Goal: Information Seeking & Learning: Learn about a topic

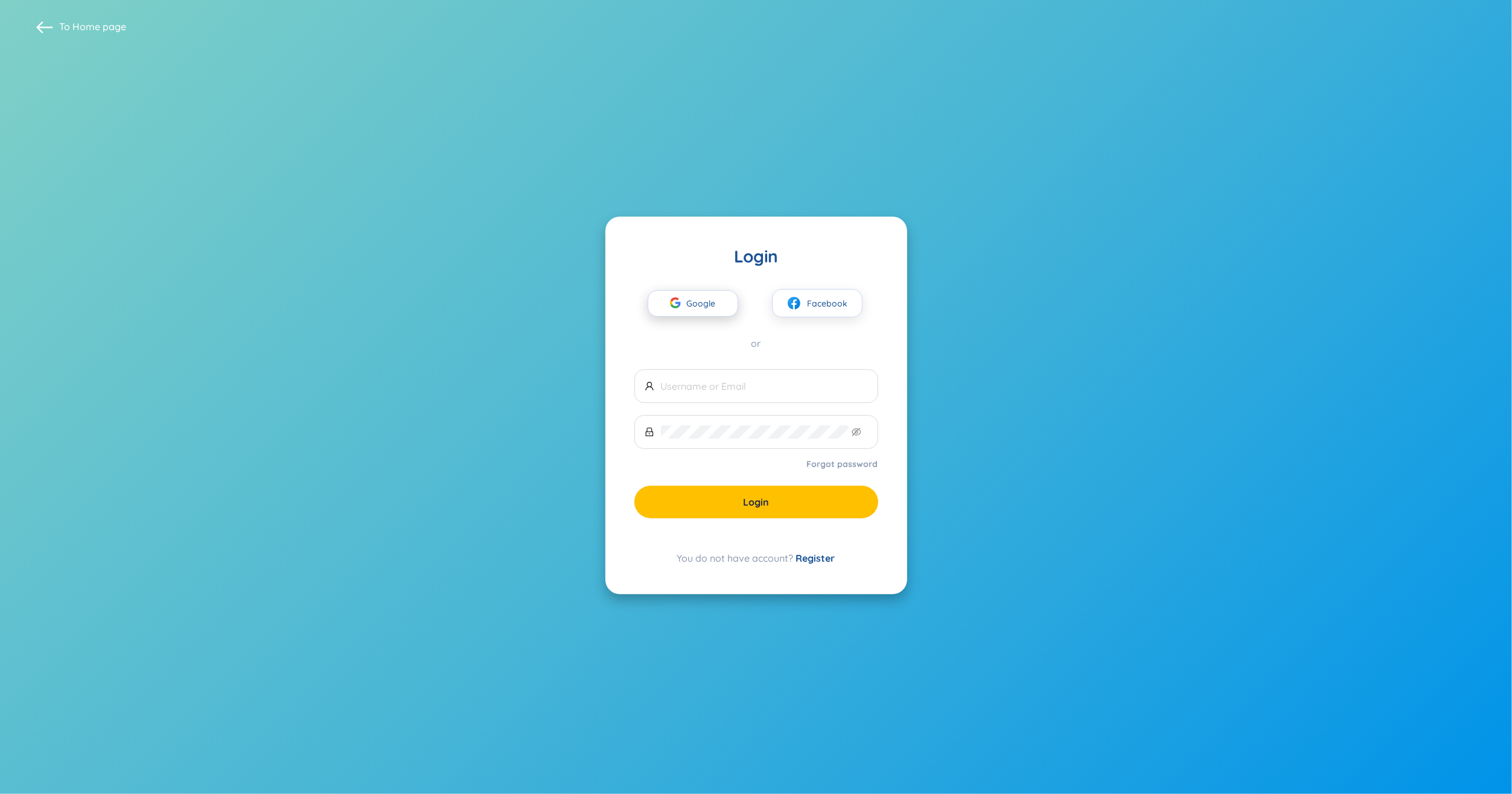
click at [713, 311] on span "Google" at bounding box center [705, 303] width 35 height 25
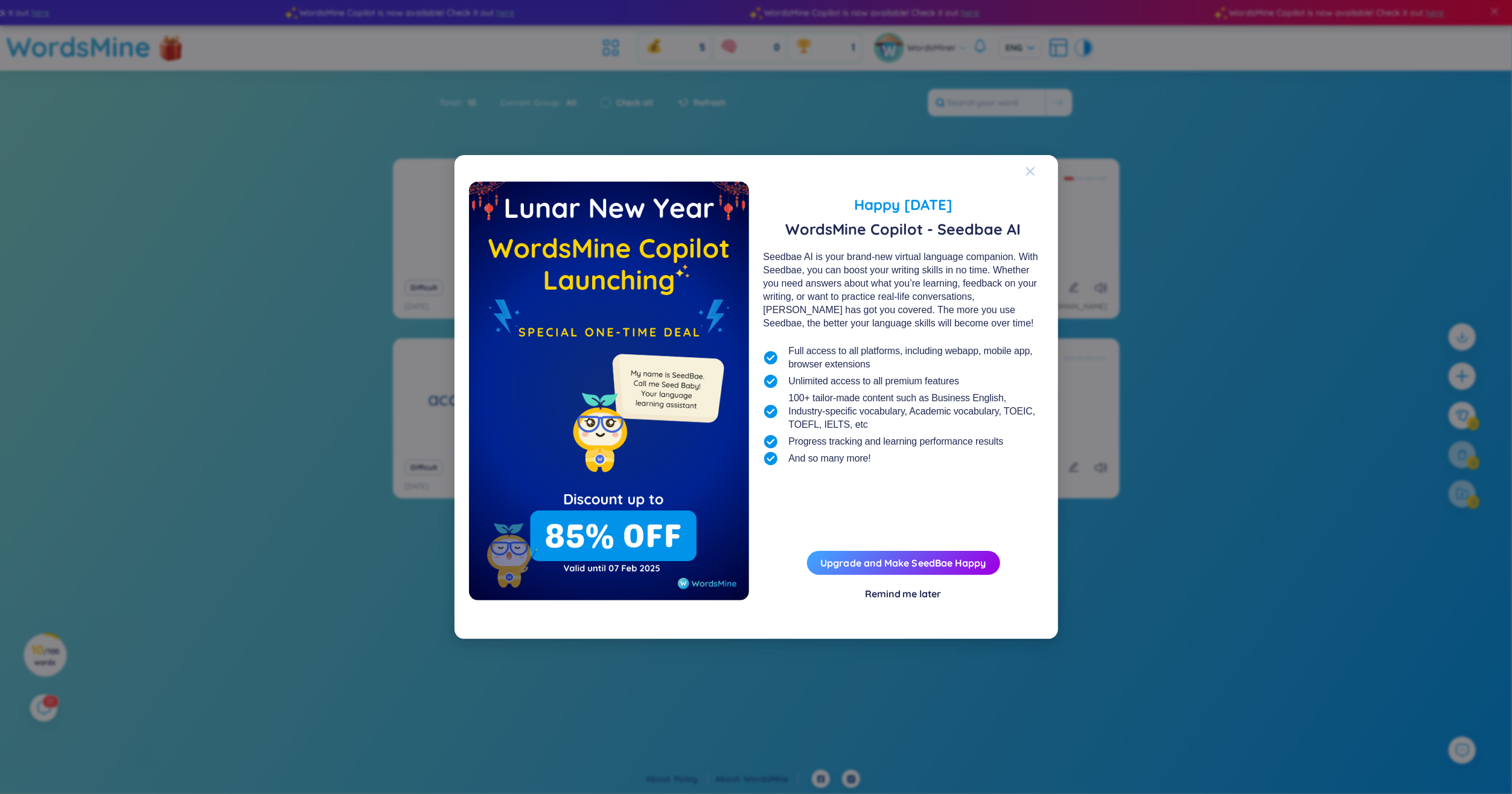
click at [1036, 171] on span "Close" at bounding box center [1042, 171] width 33 height 33
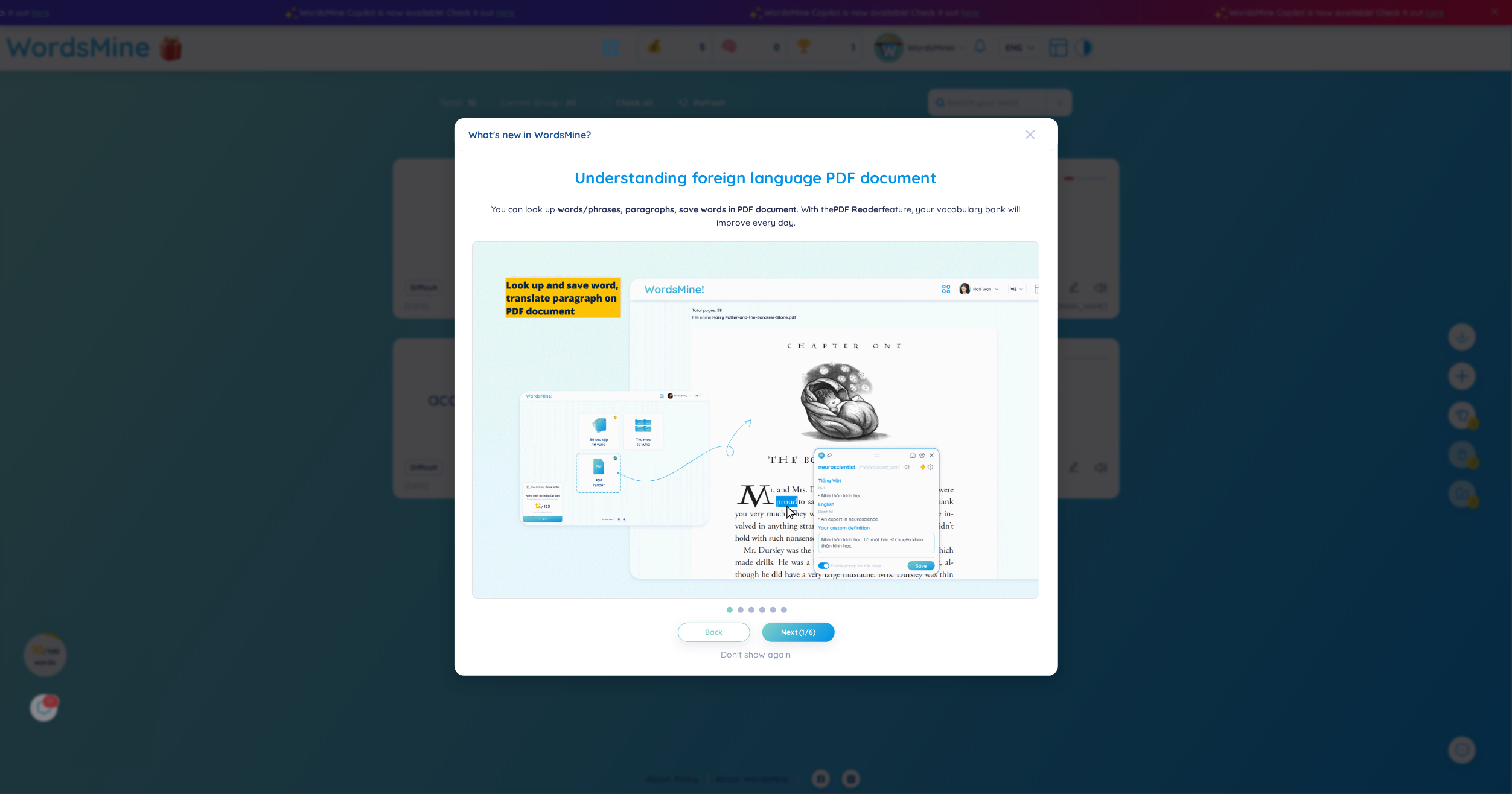
click at [1026, 133] on icon "Close" at bounding box center [1029, 134] width 8 height 8
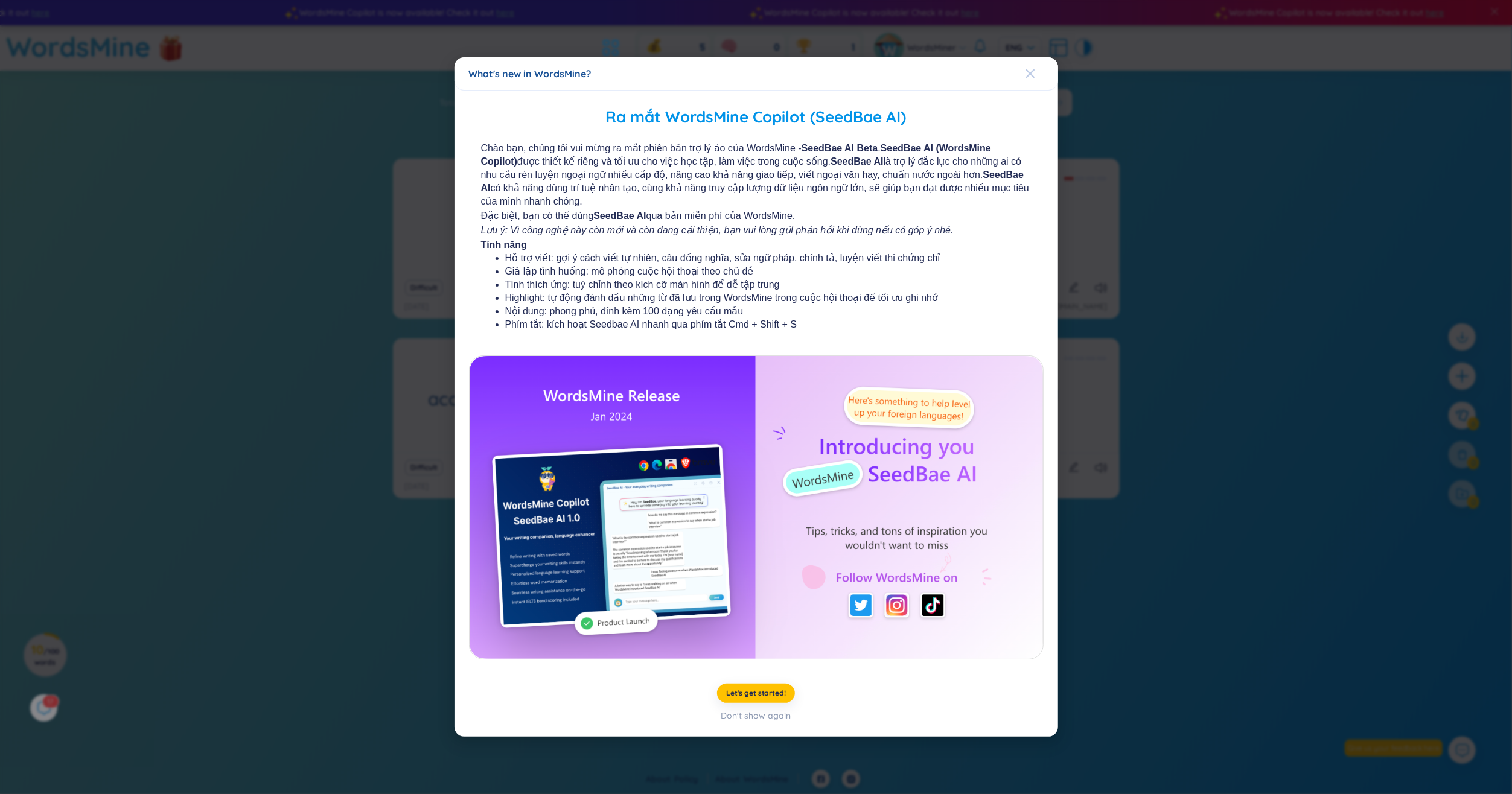
click at [1031, 69] on icon "Close" at bounding box center [1030, 74] width 10 height 10
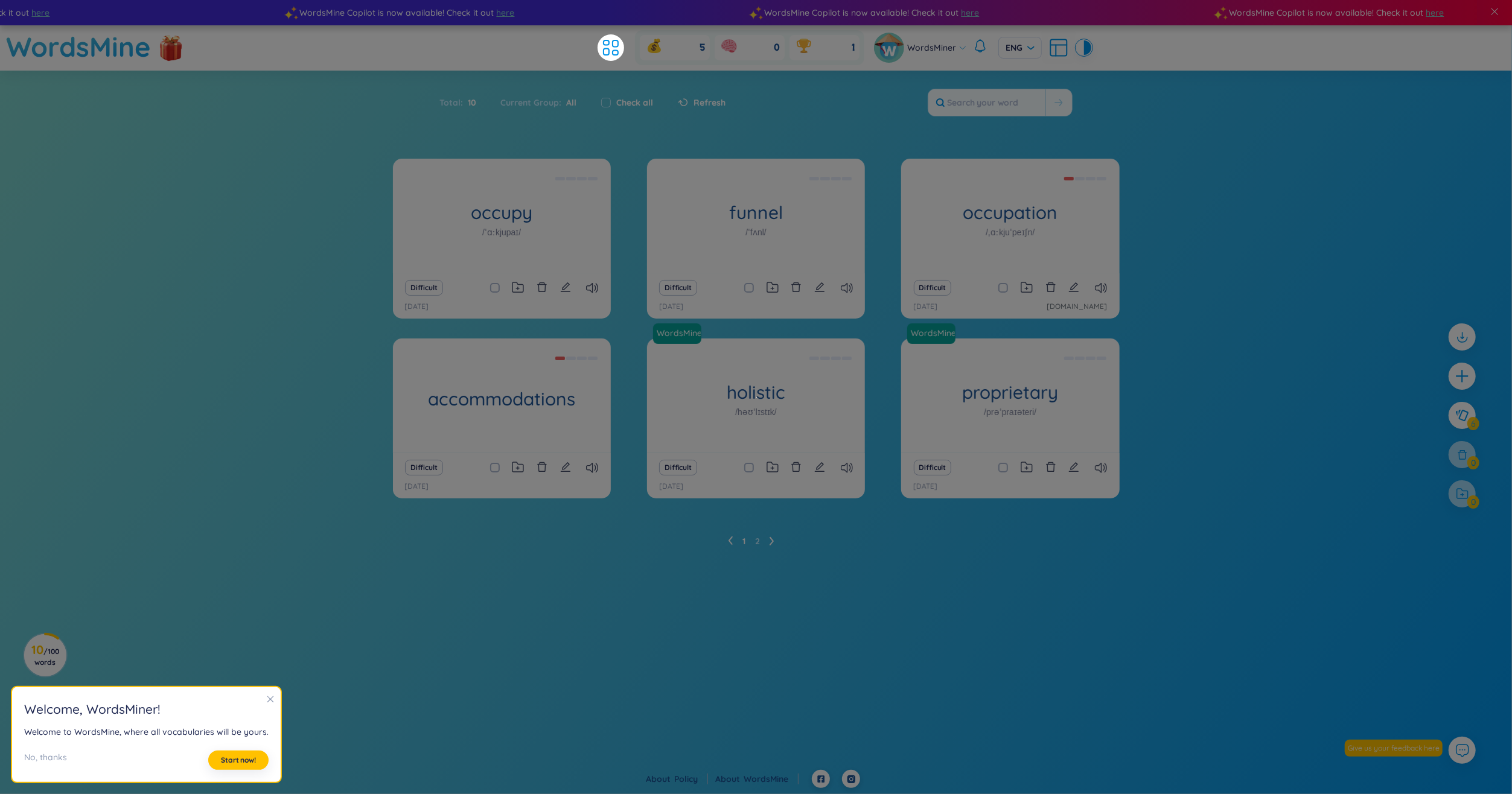
click at [1218, 497] on div "occupy /ˈɑːkjupaɪ/ (Definition is empty) Difficult 29/3/2025 funnel /ˈfʌnl/ (De…" at bounding box center [756, 367] width 1512 height 417
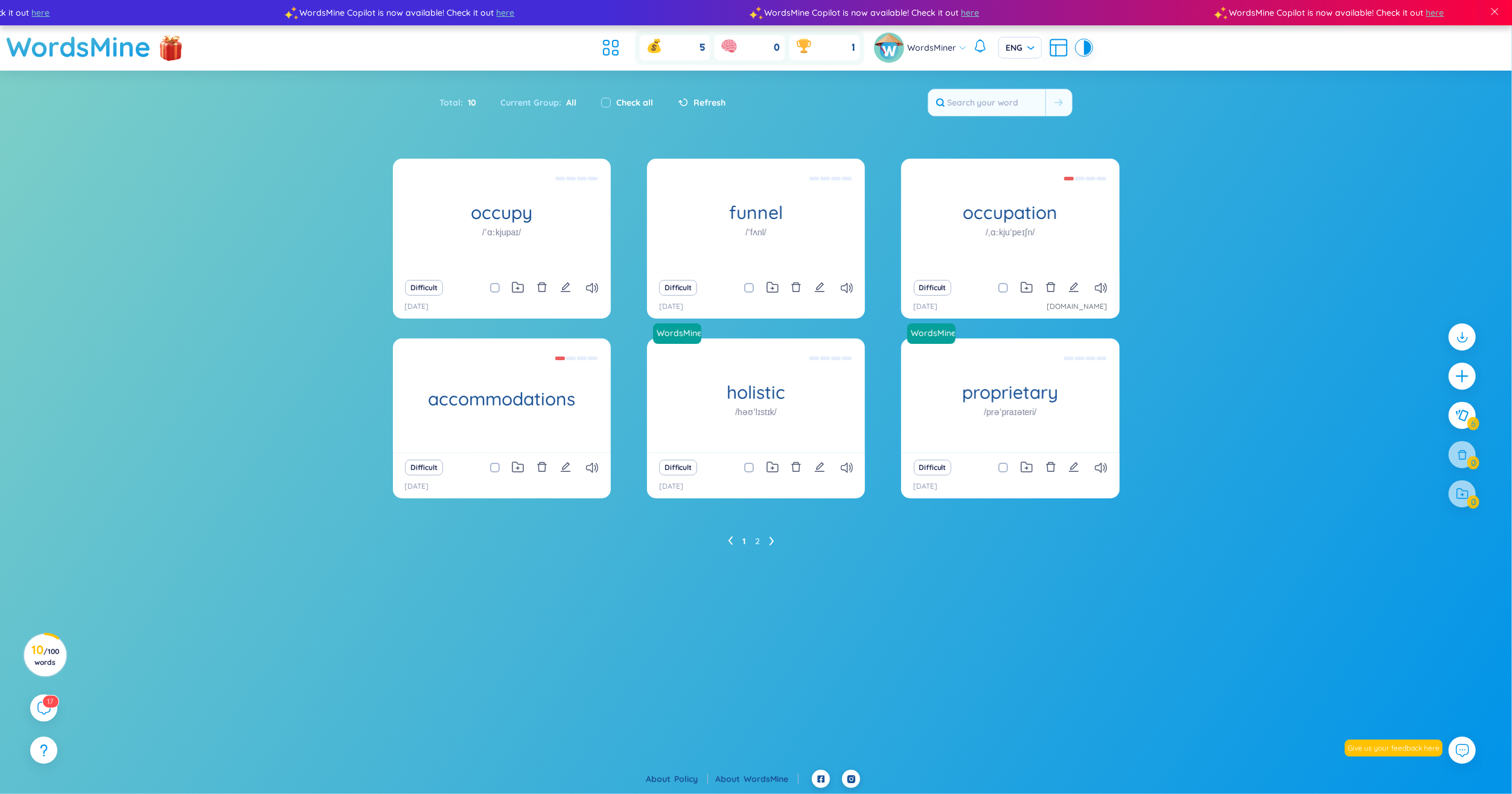
click at [498, 682] on div "WordsMine Copilot is now available! Check it out here WordsMine Copilot is now …" at bounding box center [756, 385] width 1512 height 770
click at [1197, 348] on div "occupy /ˈɑːkjupaɪ/ (Definition is empty) Difficult 29/3/2025 funnel /ˈfʌnl/ (De…" at bounding box center [756, 367] width 1512 height 417
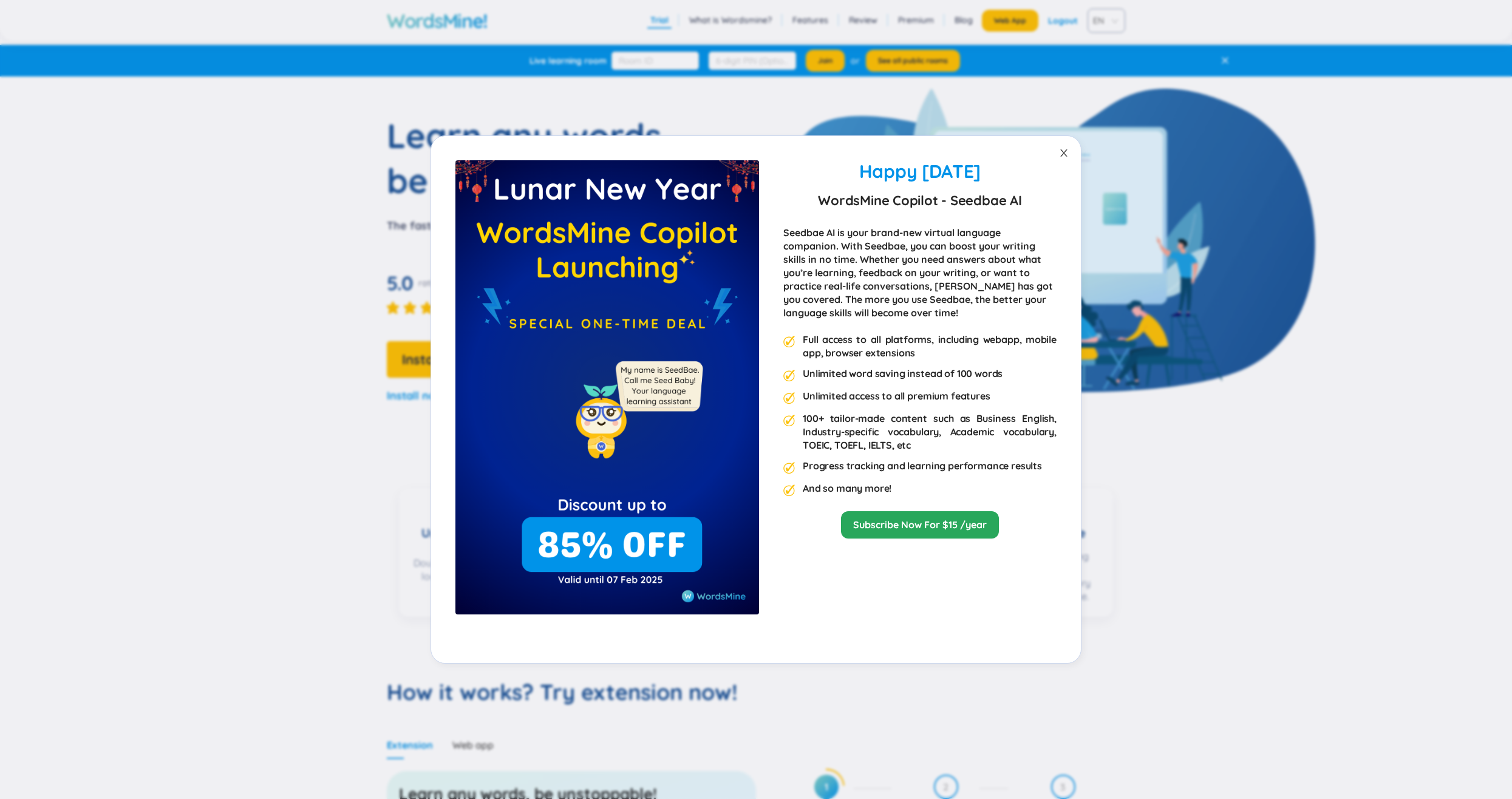
click at [1065, 148] on icon "close" at bounding box center [1063, 153] width 10 height 10
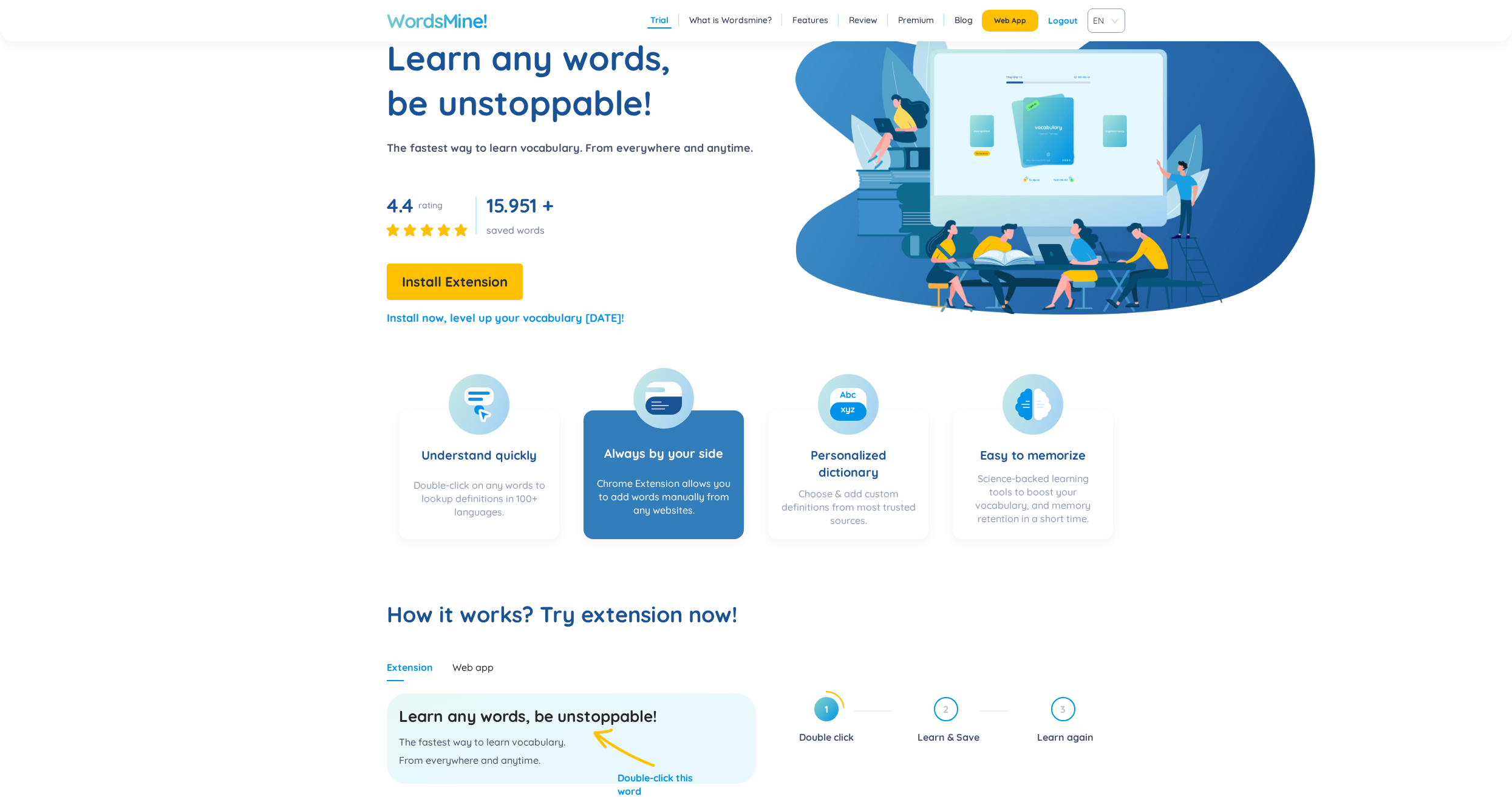
scroll to position [182, 0]
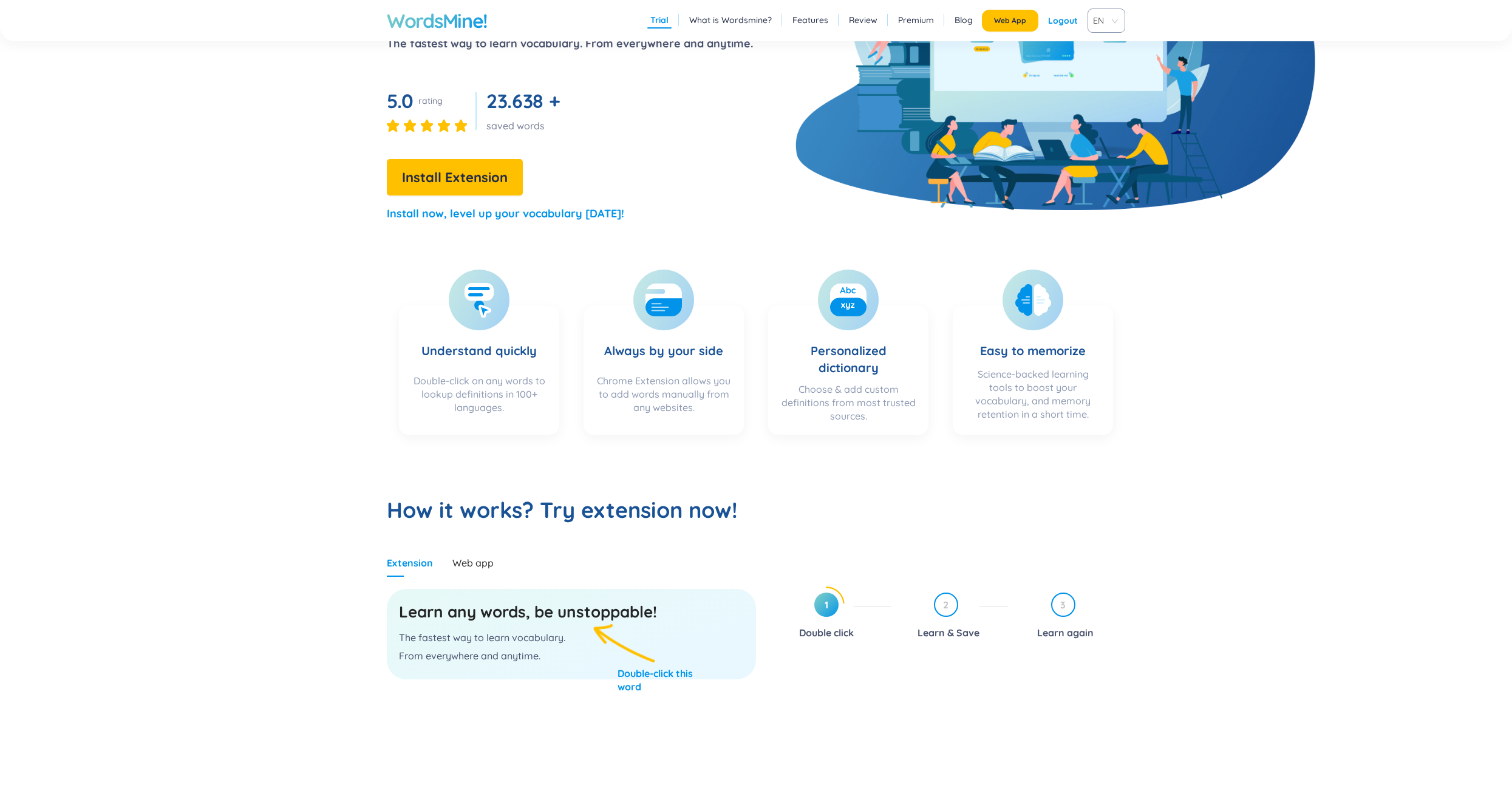
click at [562, 629] on div "Learn any words, be unstoppable! The fastest way to learn vocabulary. From ever…" at bounding box center [571, 634] width 369 height 90
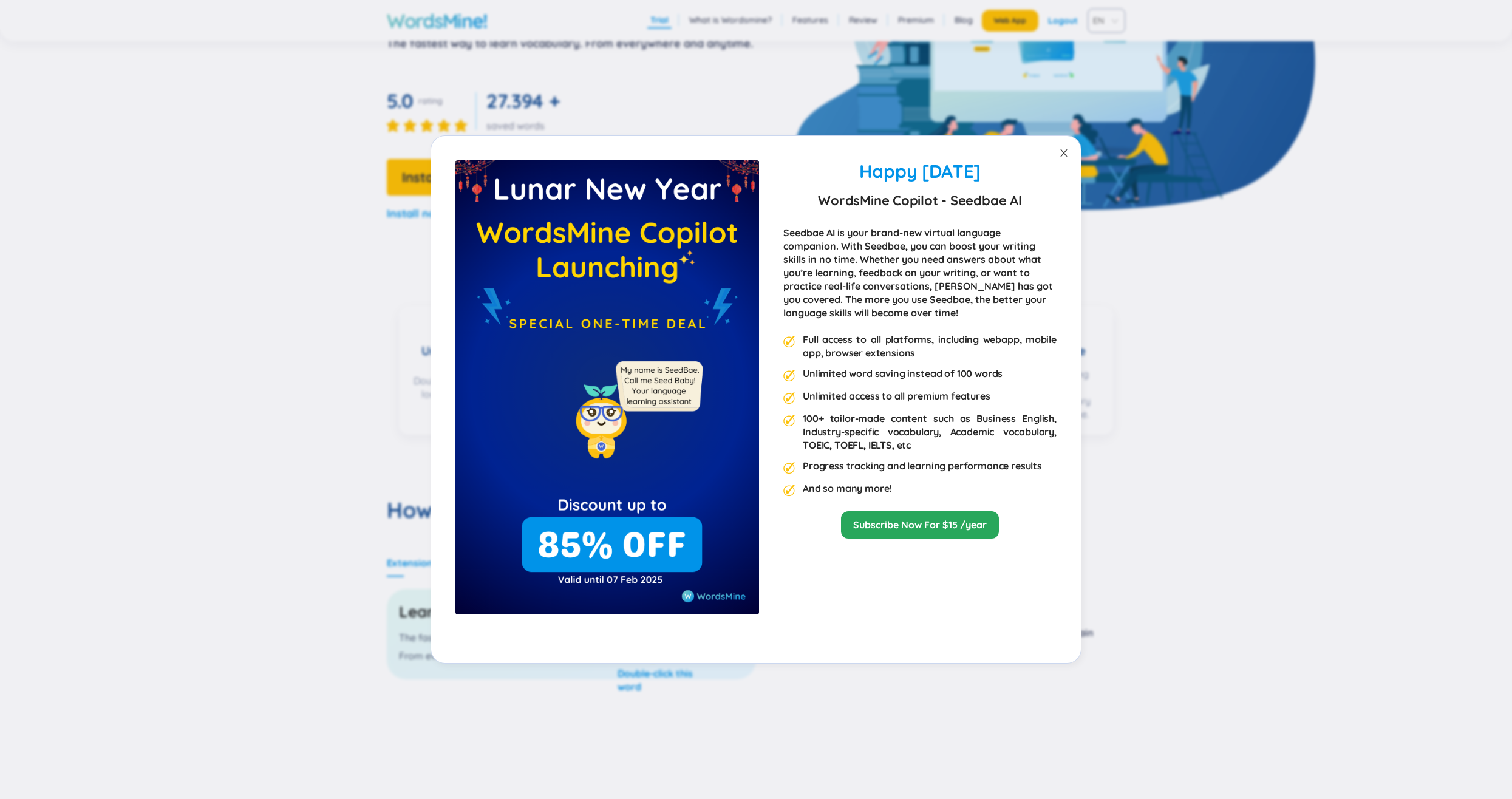
click at [1063, 149] on icon "close" at bounding box center [1063, 153] width 10 height 10
